Goal: Information Seeking & Learning: Learn about a topic

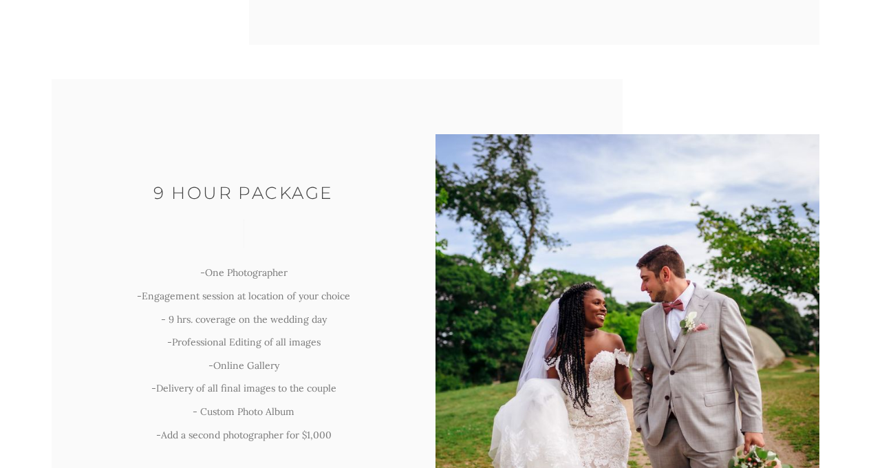
scroll to position [1052, 0]
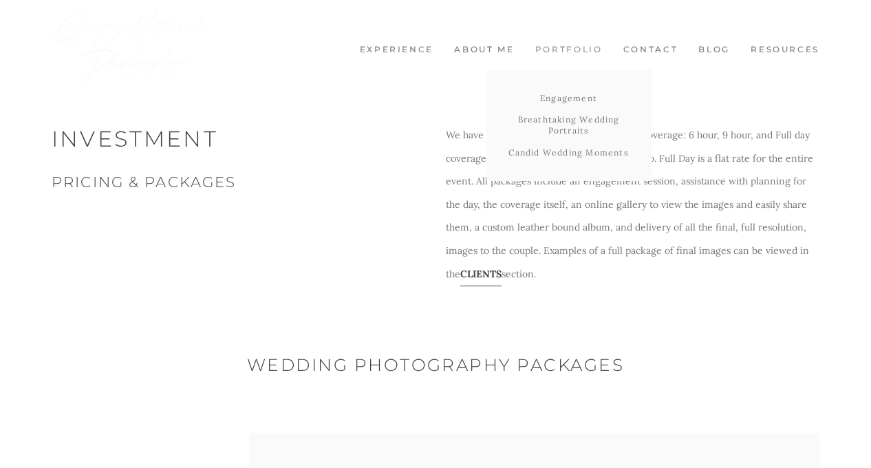
click at [555, 56] on div "Engagement Breathtaking Wedding Portraits Candid Wedding Moments" at bounding box center [569, 118] width 165 height 125
click at [562, 103] on link "Engagement" at bounding box center [569, 98] width 165 height 22
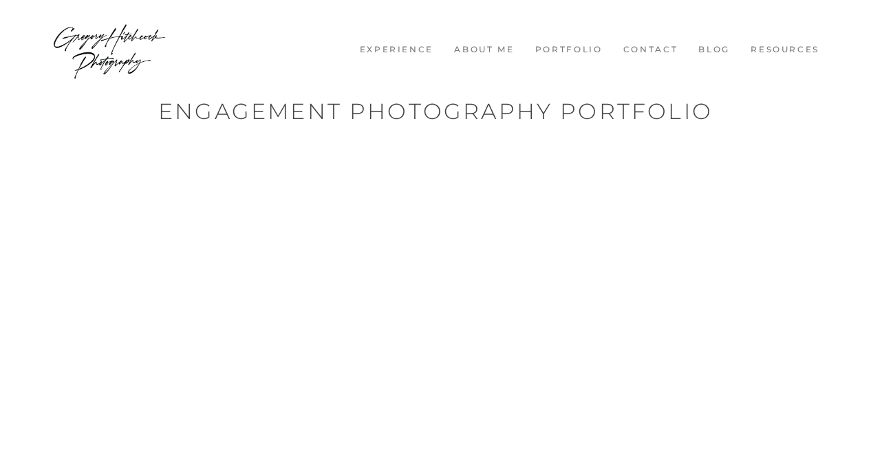
click at [569, 156] on div at bounding box center [435, 365] width 871 height 447
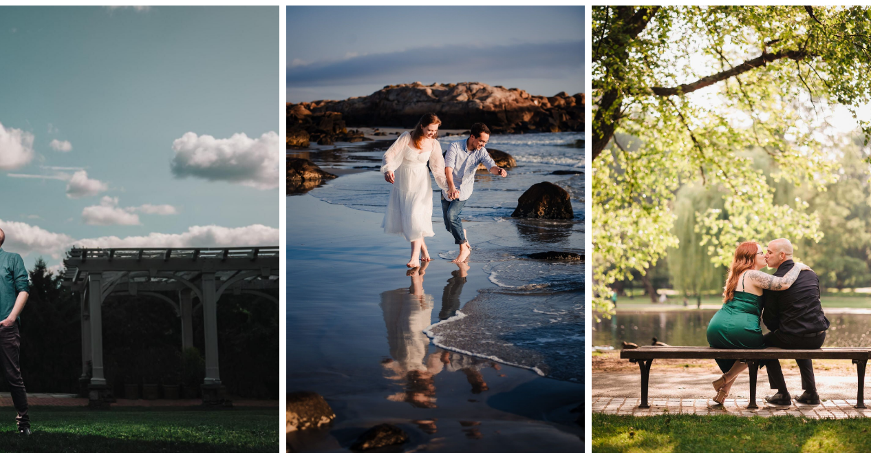
scroll to position [138, 0]
